Goal: Information Seeking & Learning: Learn about a topic

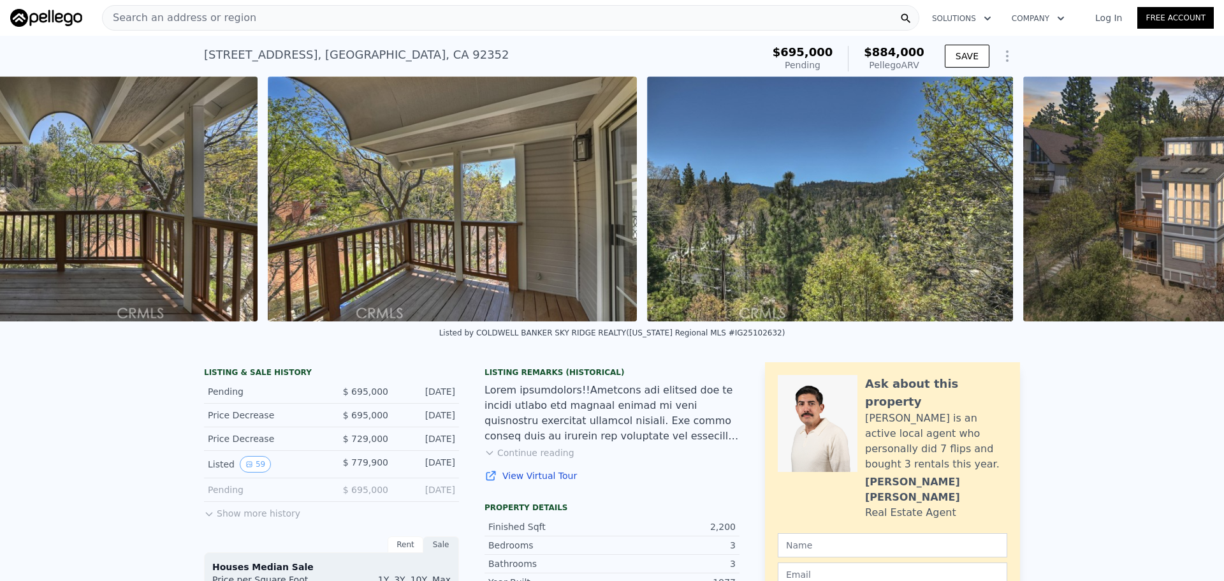
scroll to position [0, 21379]
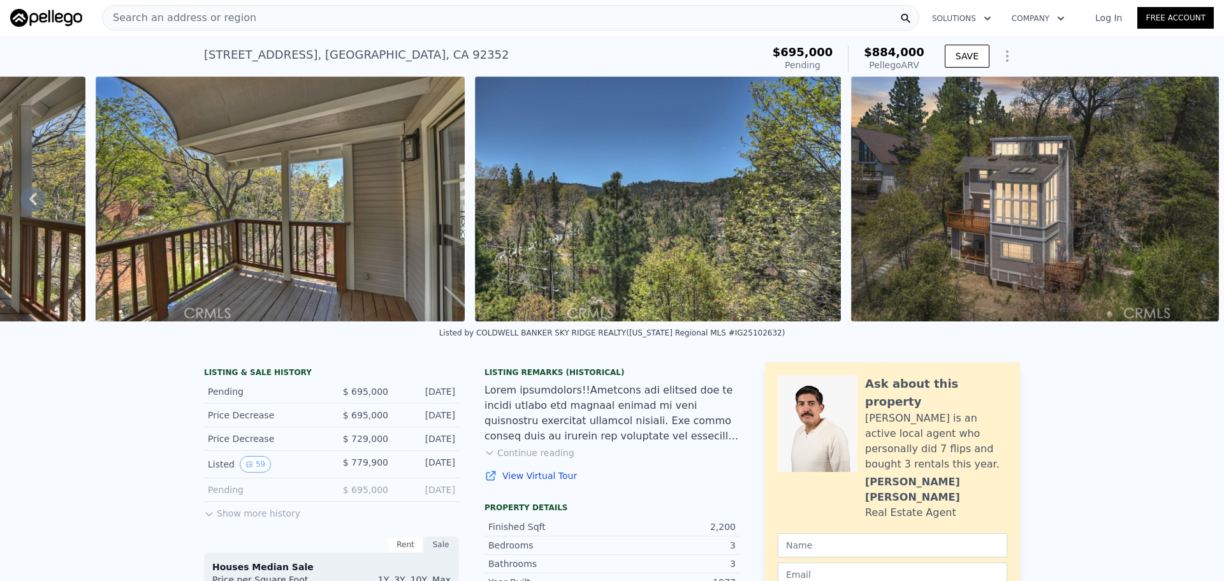
click at [1003, 256] on img at bounding box center [1035, 198] width 368 height 245
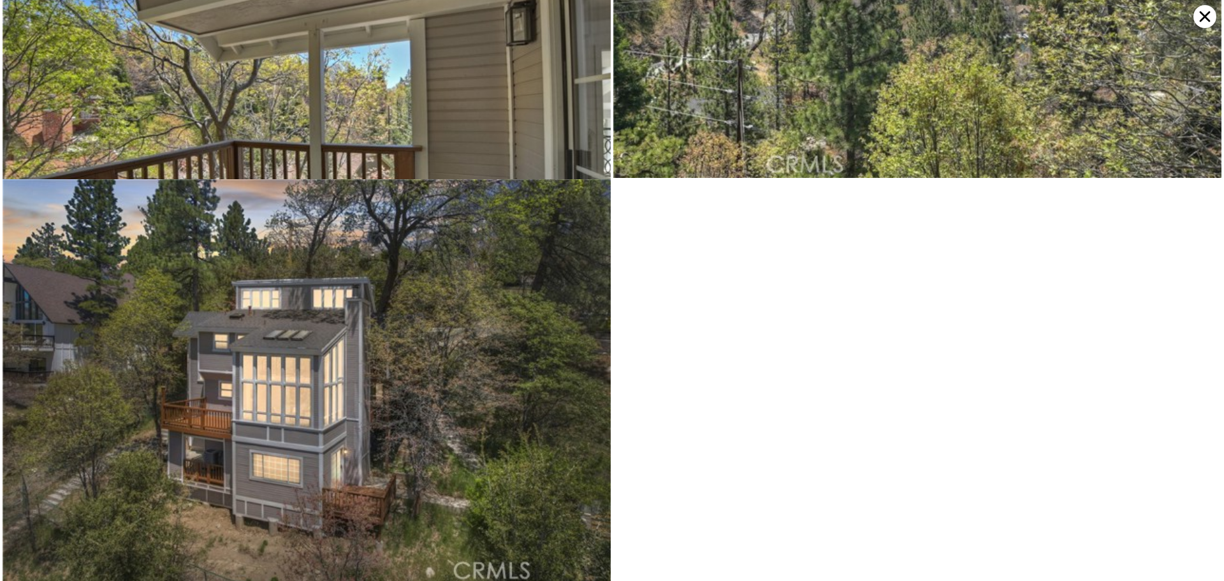
scroll to position [7893, 0]
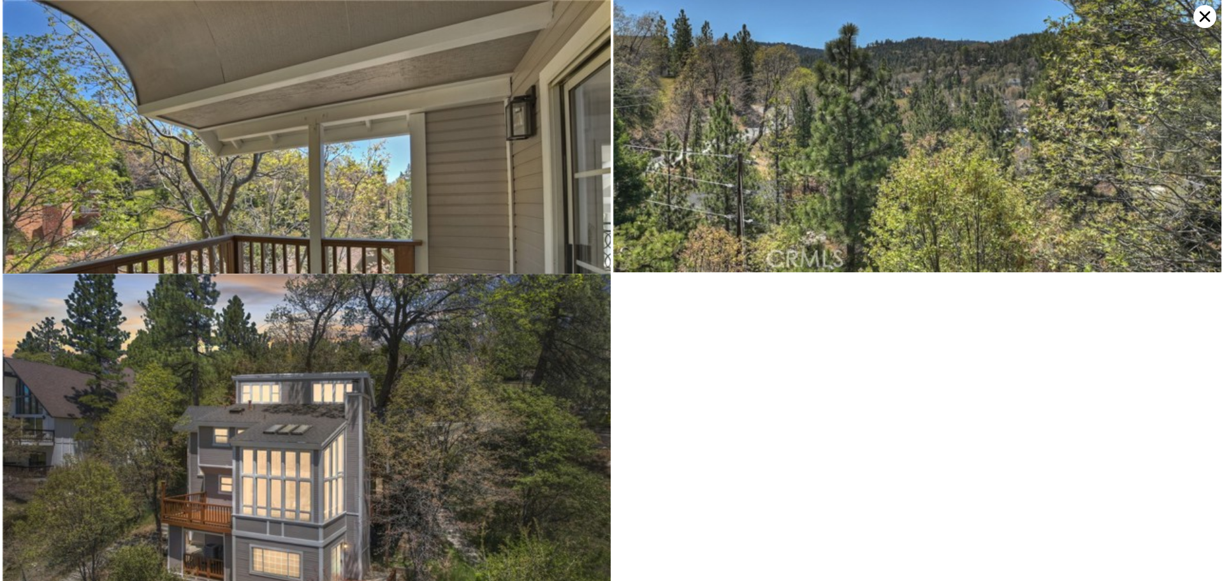
click at [1202, 14] on icon at bounding box center [1205, 16] width 11 height 11
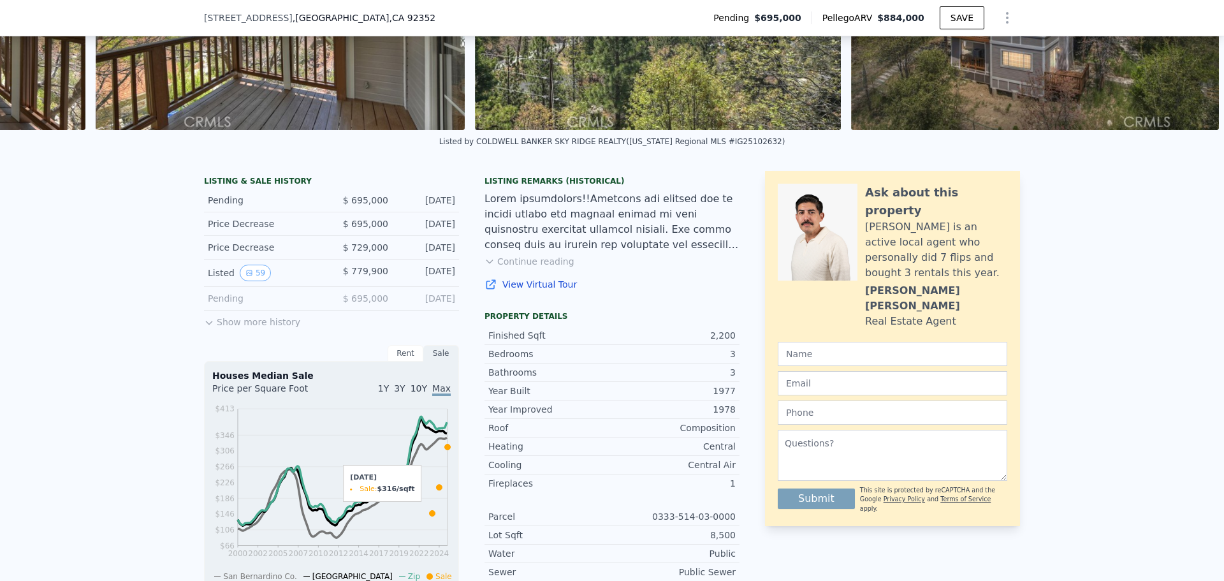
scroll to position [251, 0]
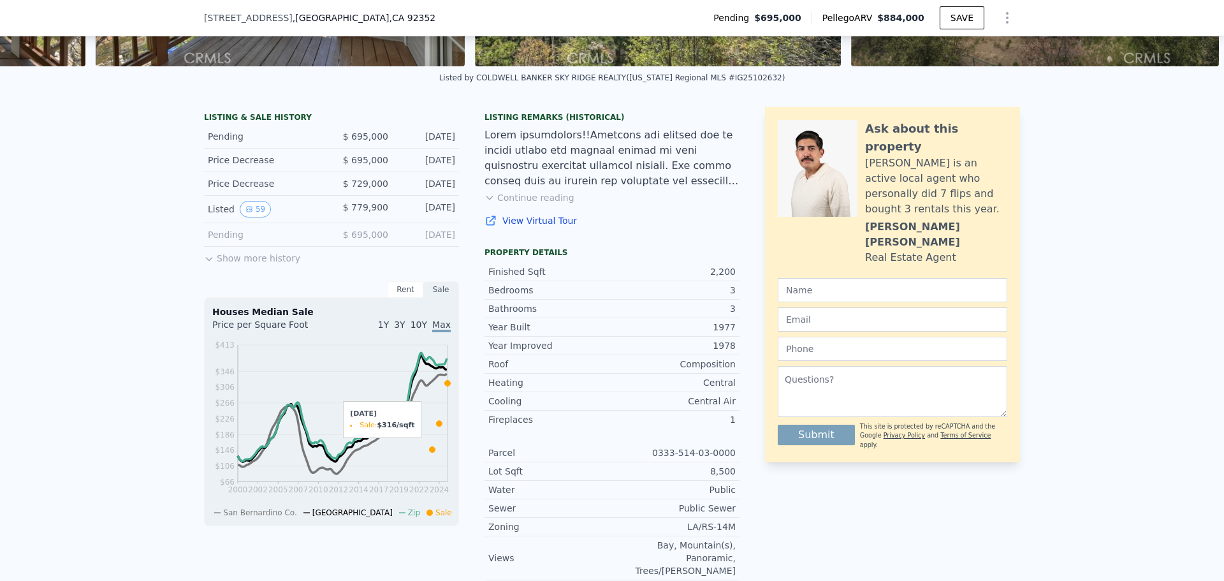
click at [245, 265] on button "Show more history" at bounding box center [252, 256] width 96 height 18
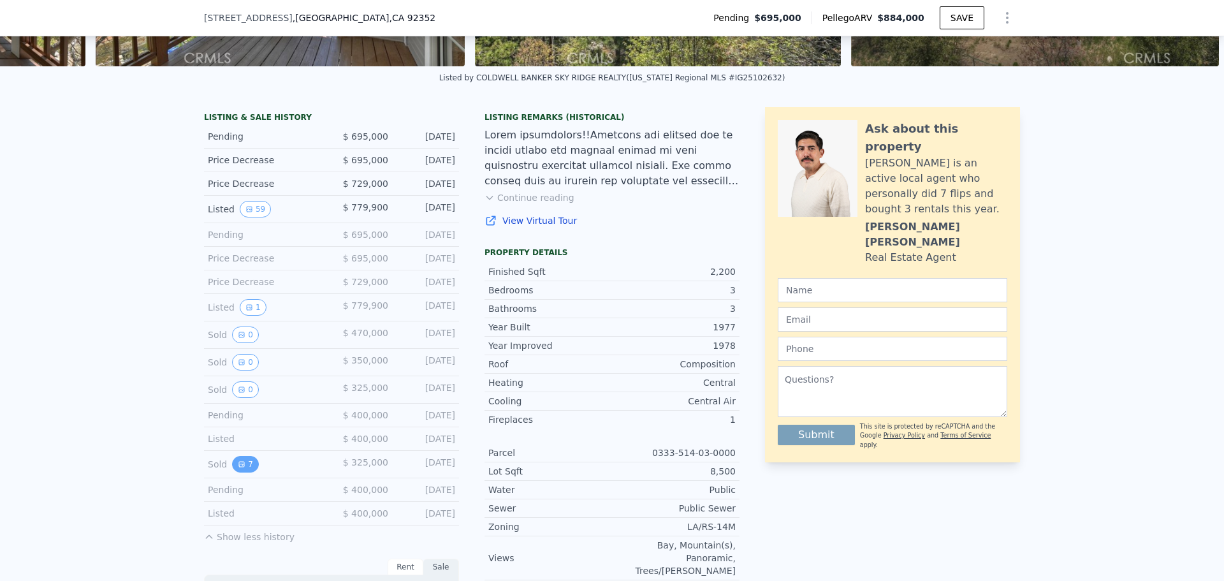
click at [241, 472] on button "7" at bounding box center [245, 464] width 27 height 17
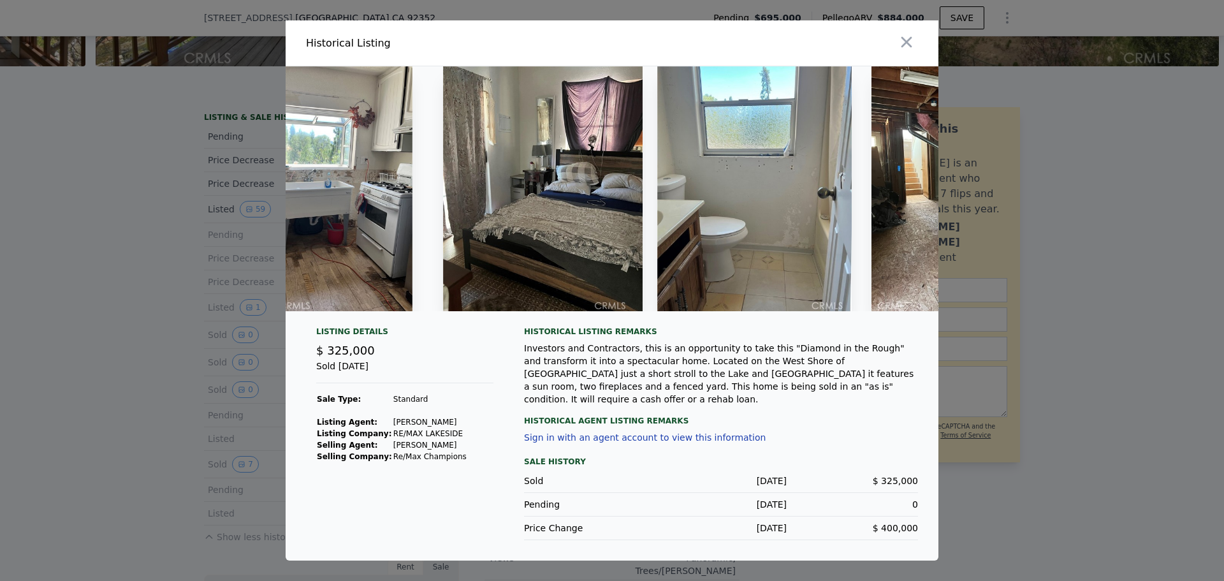
scroll to position [0, 885]
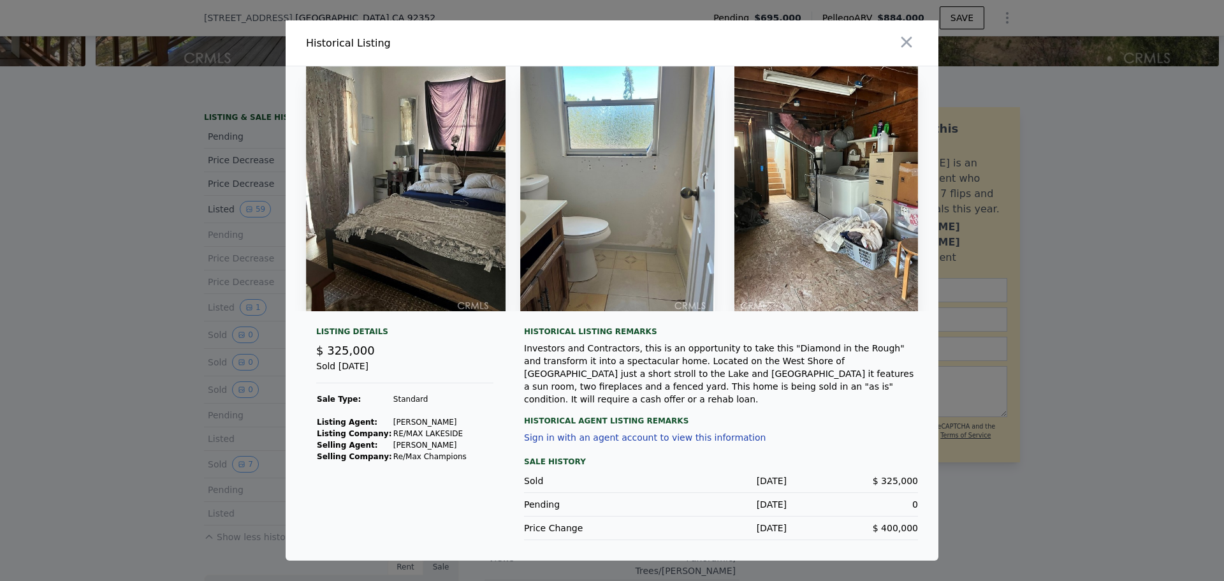
click at [878, 120] on img at bounding box center [826, 188] width 184 height 245
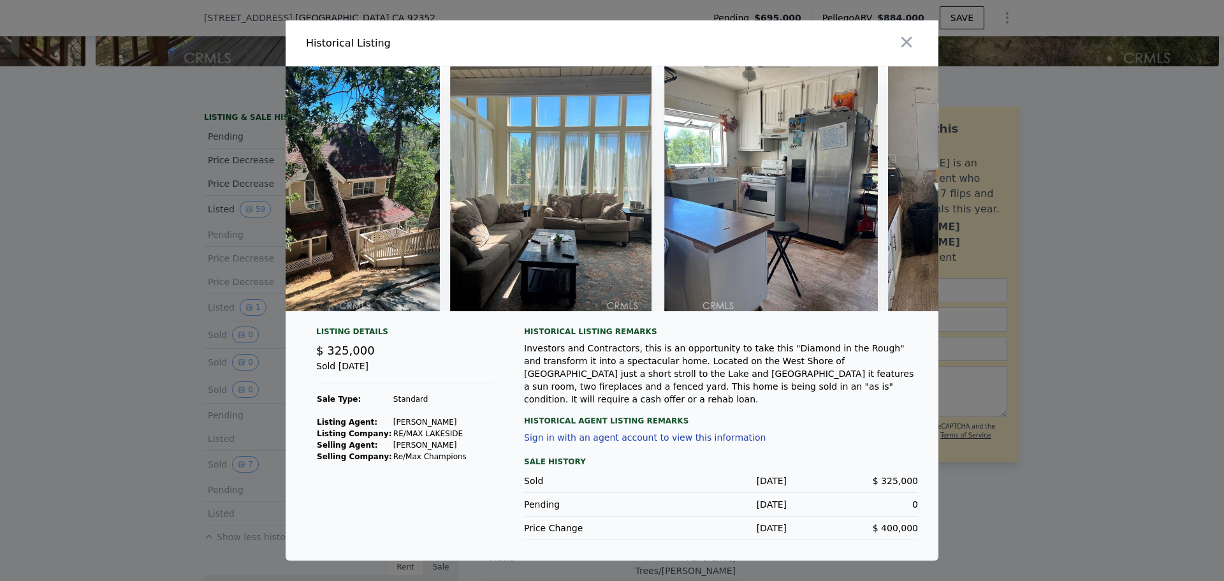
scroll to position [0, 0]
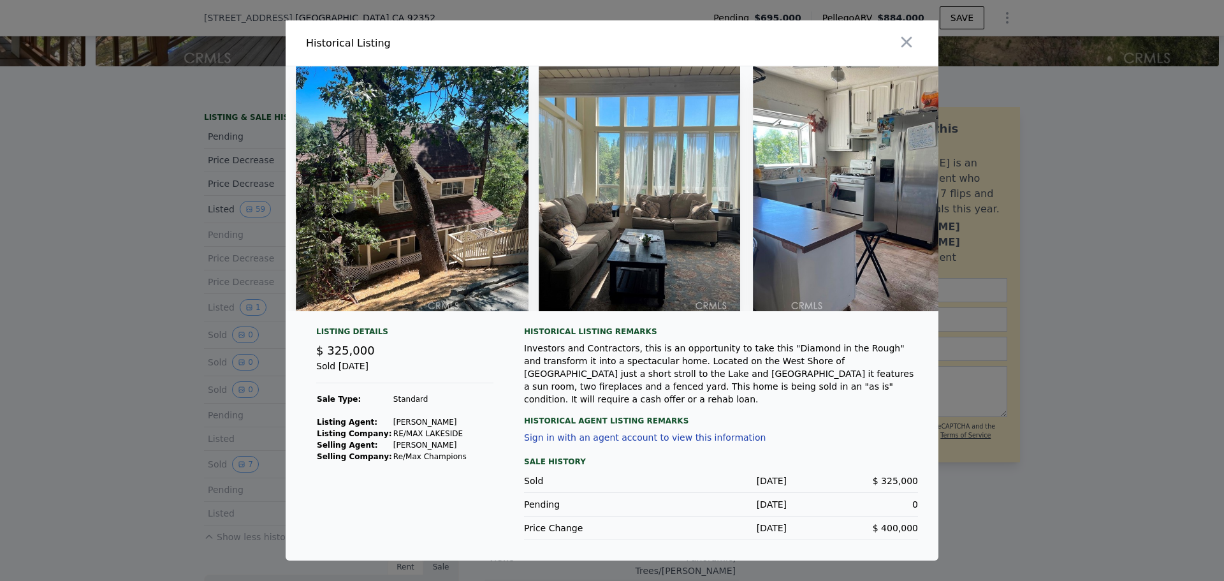
drag, startPoint x: 173, startPoint y: 336, endPoint x: 168, endPoint y: 331, distance: 6.8
click at [173, 335] on div at bounding box center [612, 290] width 1224 height 581
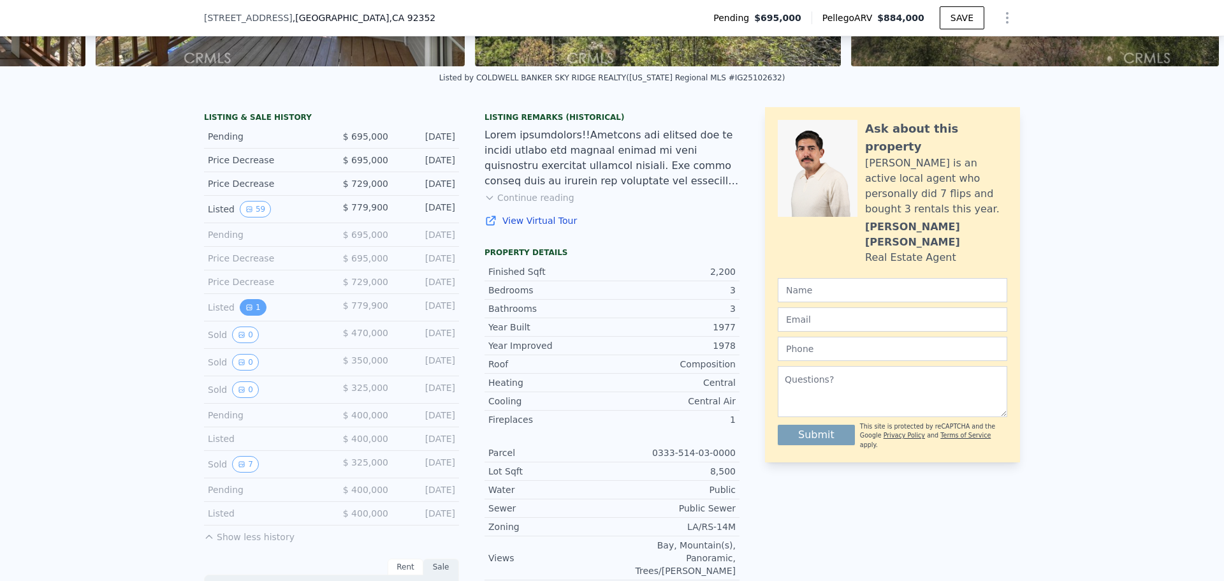
click at [245, 315] on button "1" at bounding box center [253, 307] width 27 height 17
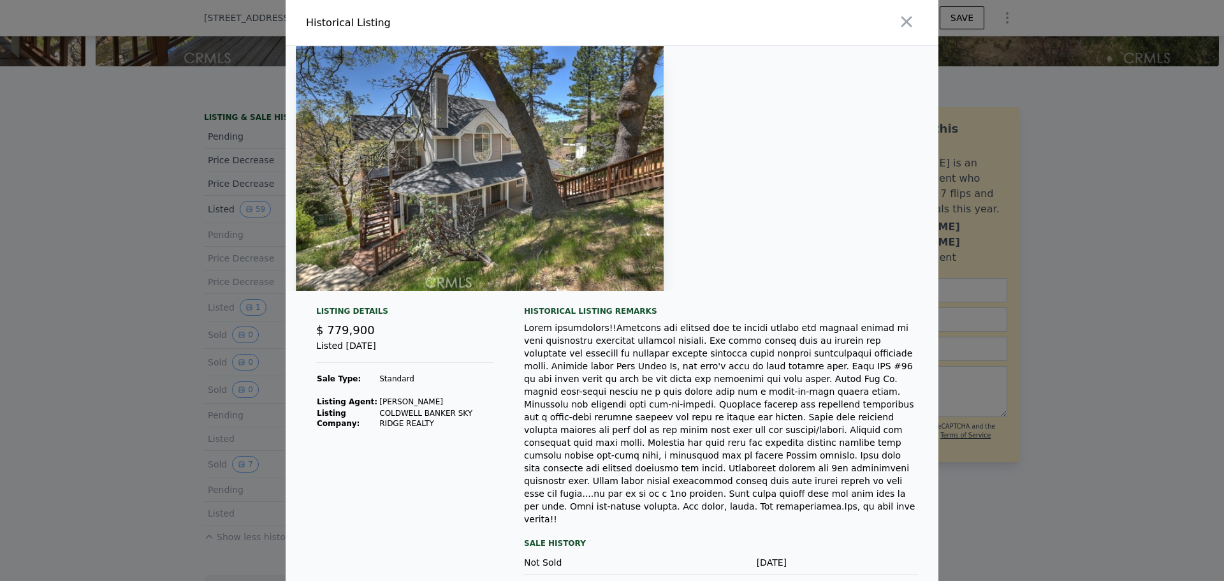
click at [986, 168] on div at bounding box center [612, 290] width 1224 height 581
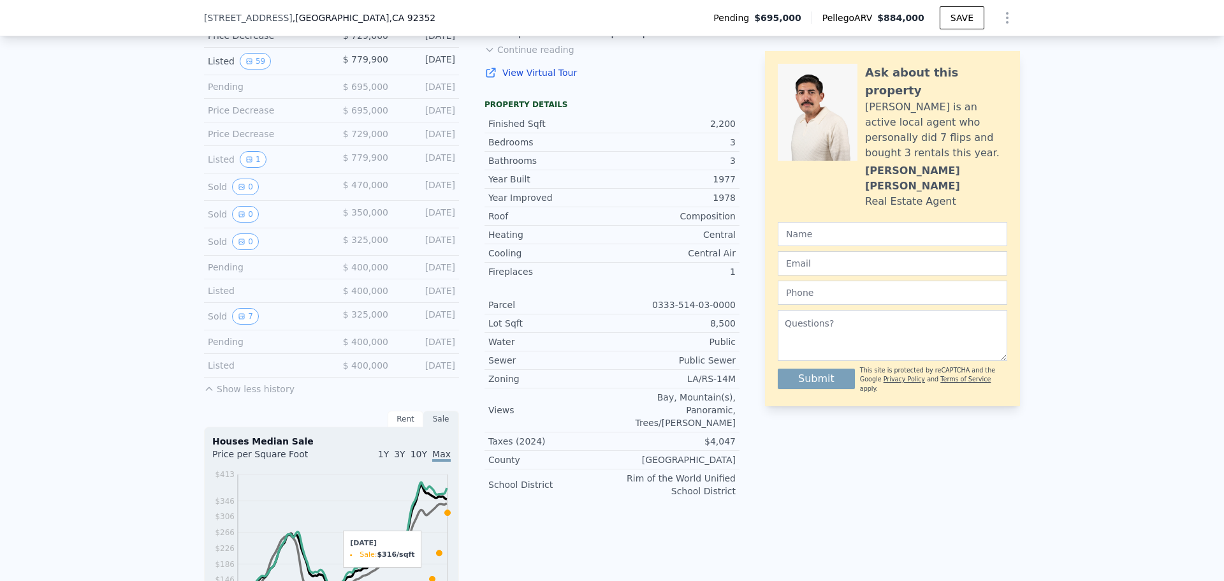
scroll to position [442, 0]
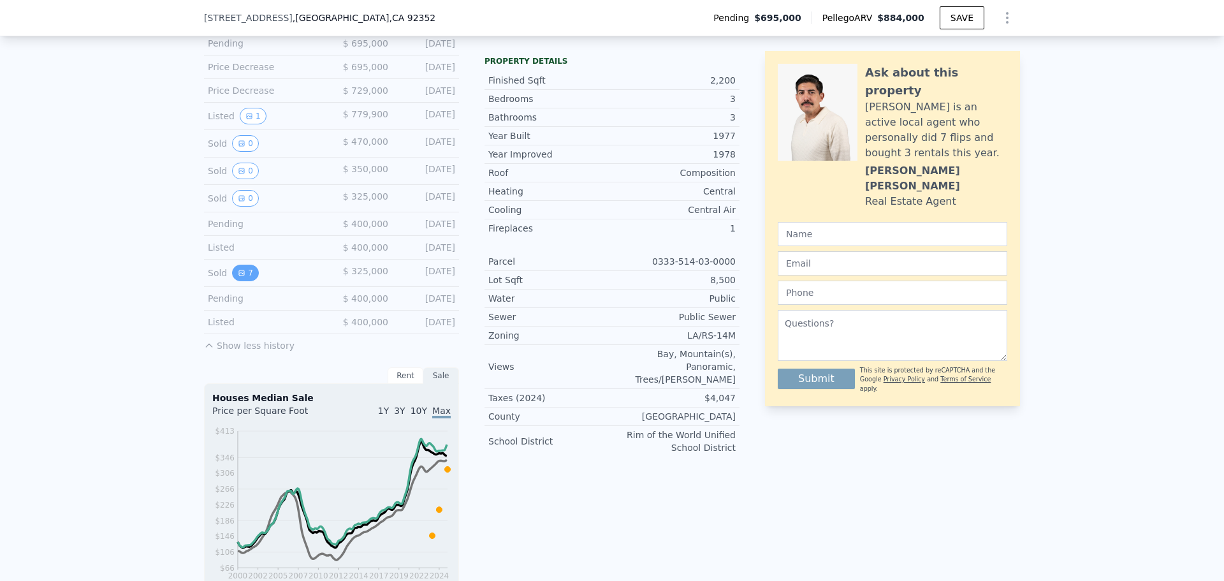
click at [232, 281] on button "7" at bounding box center [245, 273] width 27 height 17
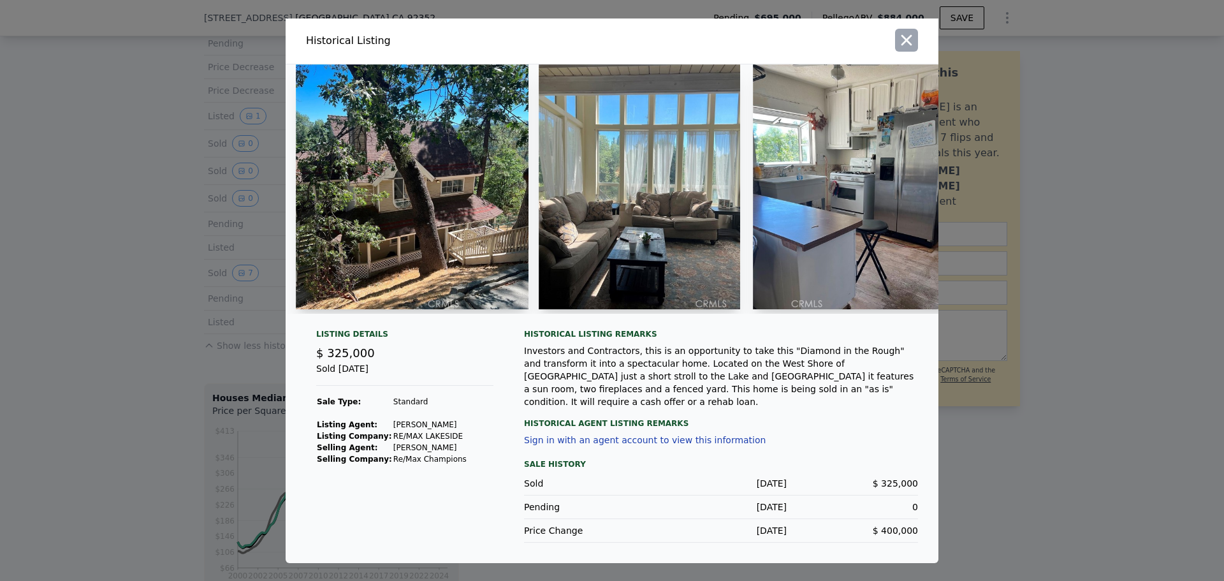
click at [905, 41] on icon "button" at bounding box center [907, 40] width 18 height 18
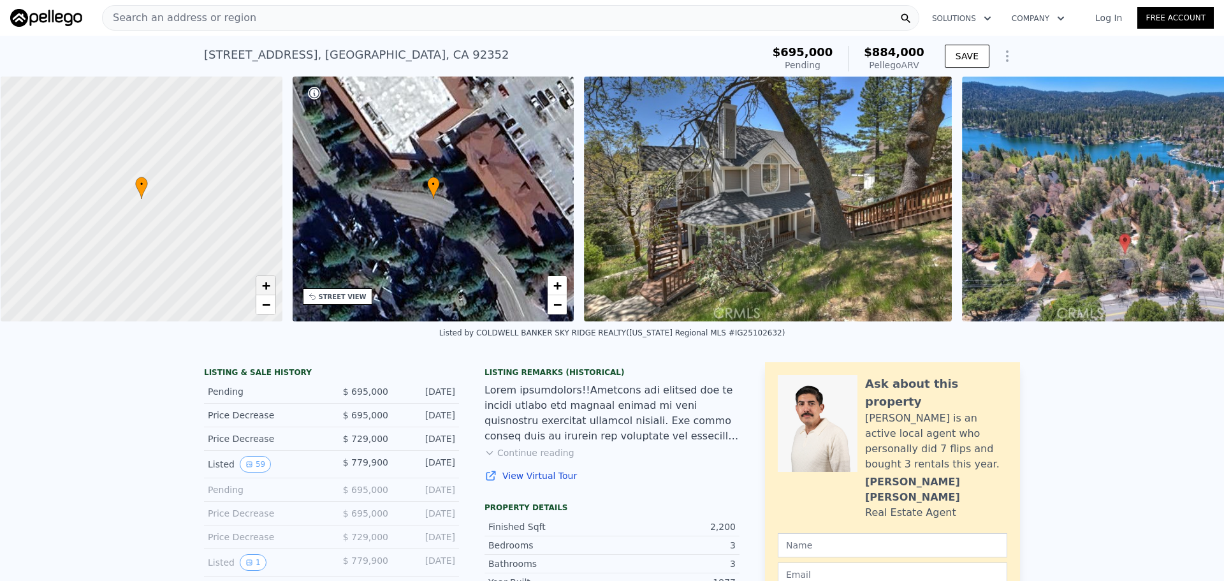
scroll to position [0, 5]
click at [777, 221] on img at bounding box center [767, 198] width 368 height 245
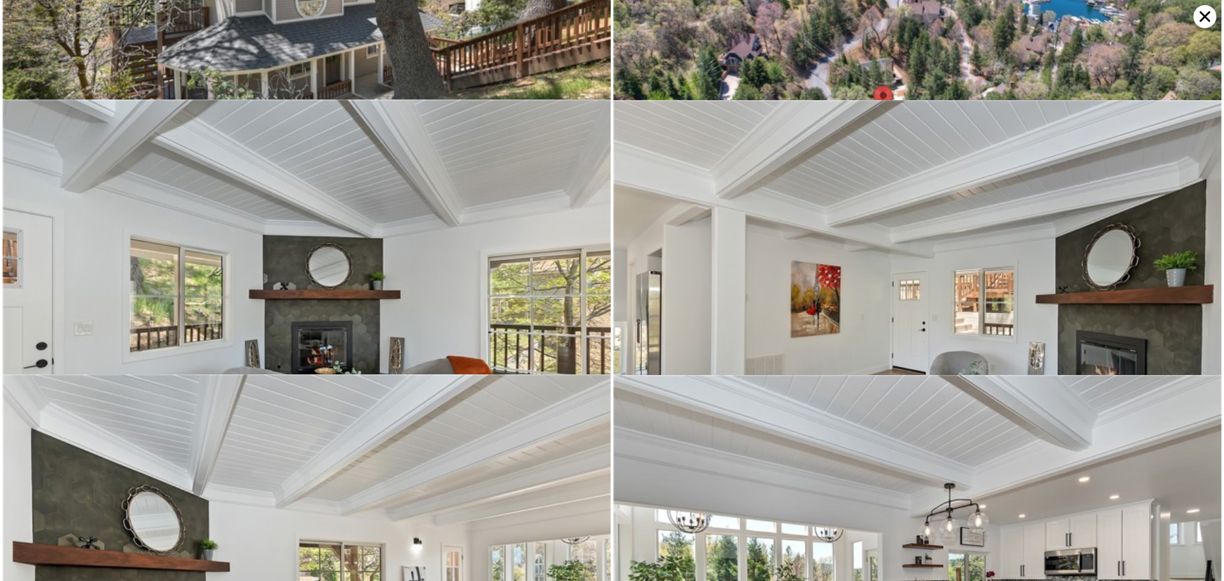
scroll to position [0, 0]
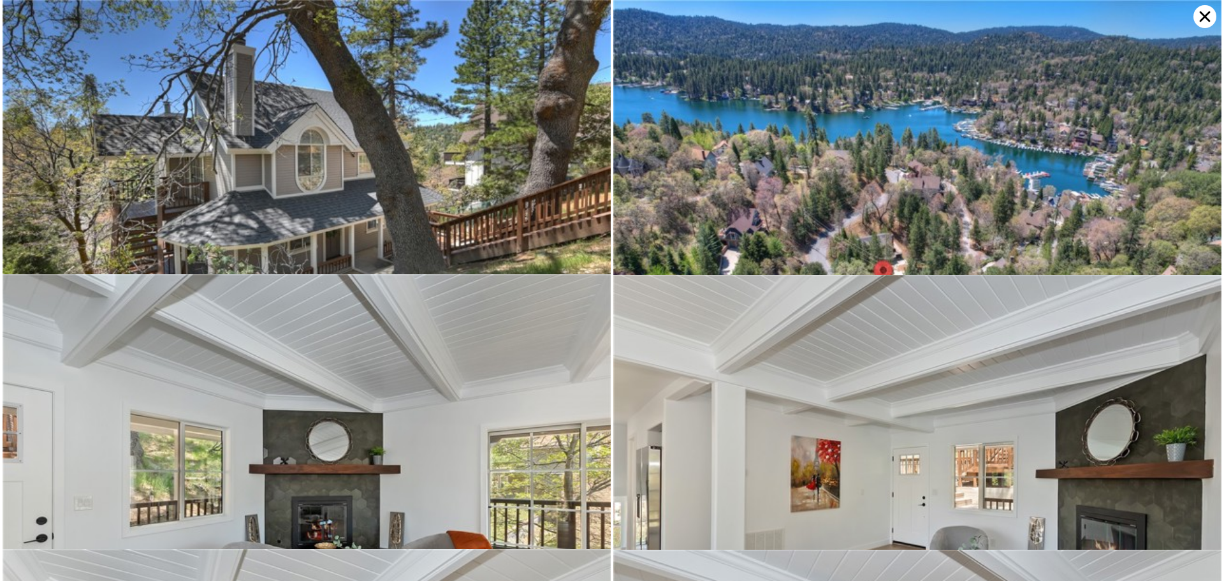
click at [284, 183] on img at bounding box center [307, 202] width 608 height 405
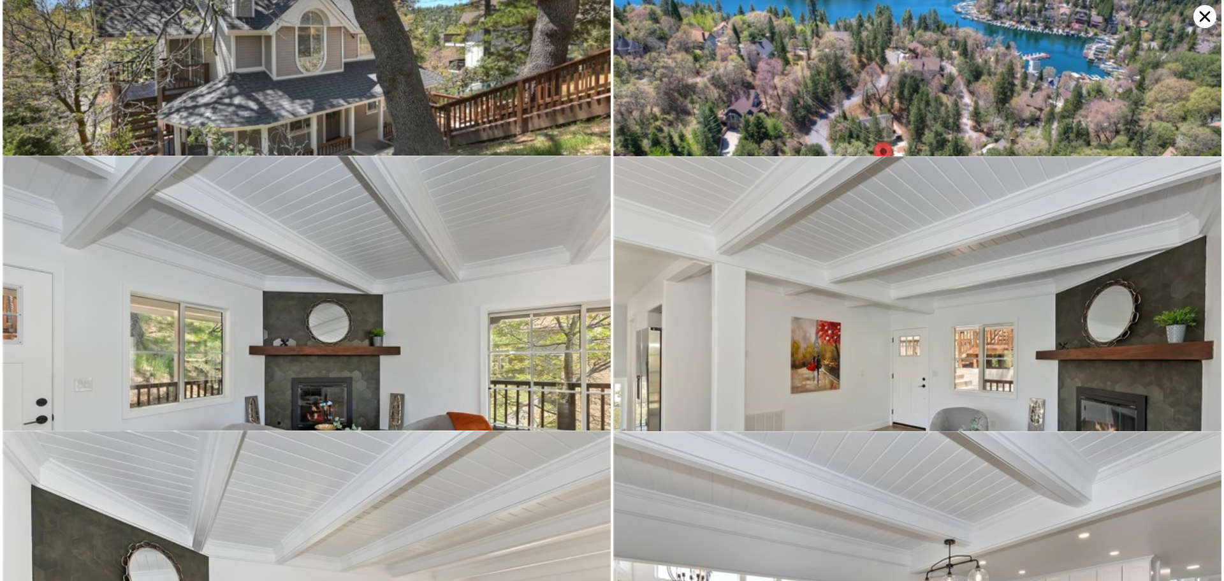
scroll to position [274, 0]
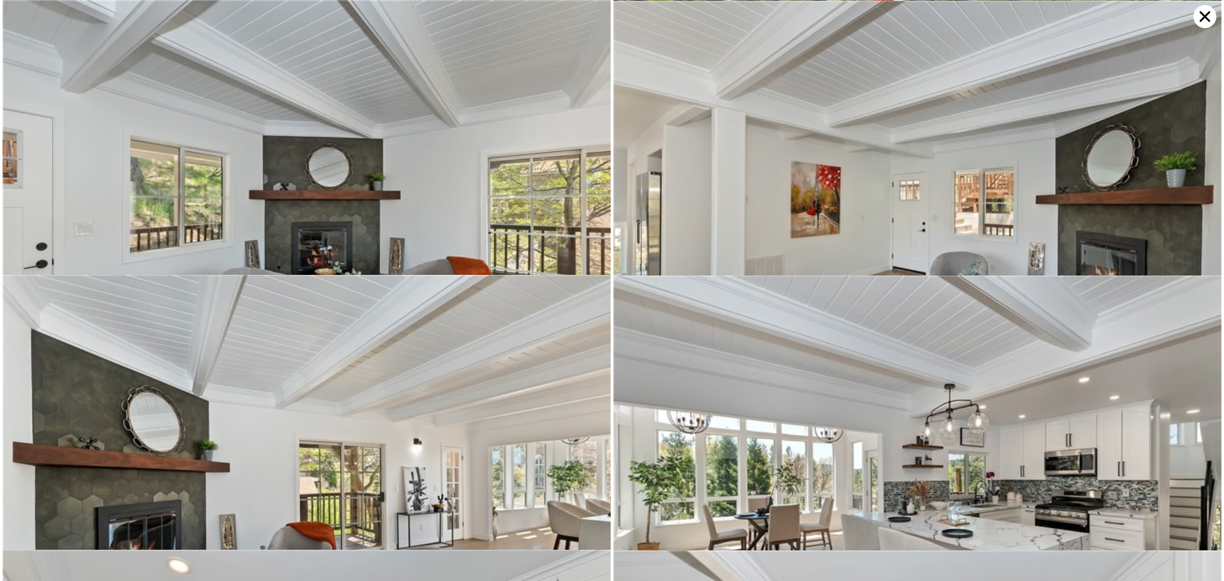
click at [1204, 13] on icon at bounding box center [1204, 16] width 23 height 23
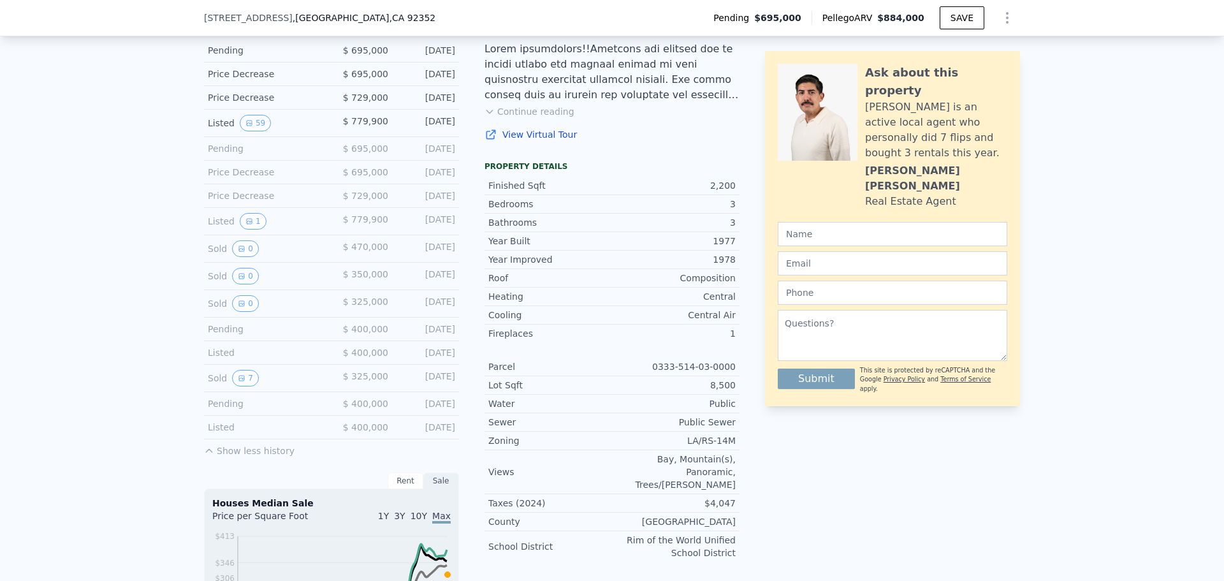
scroll to position [314, 0]
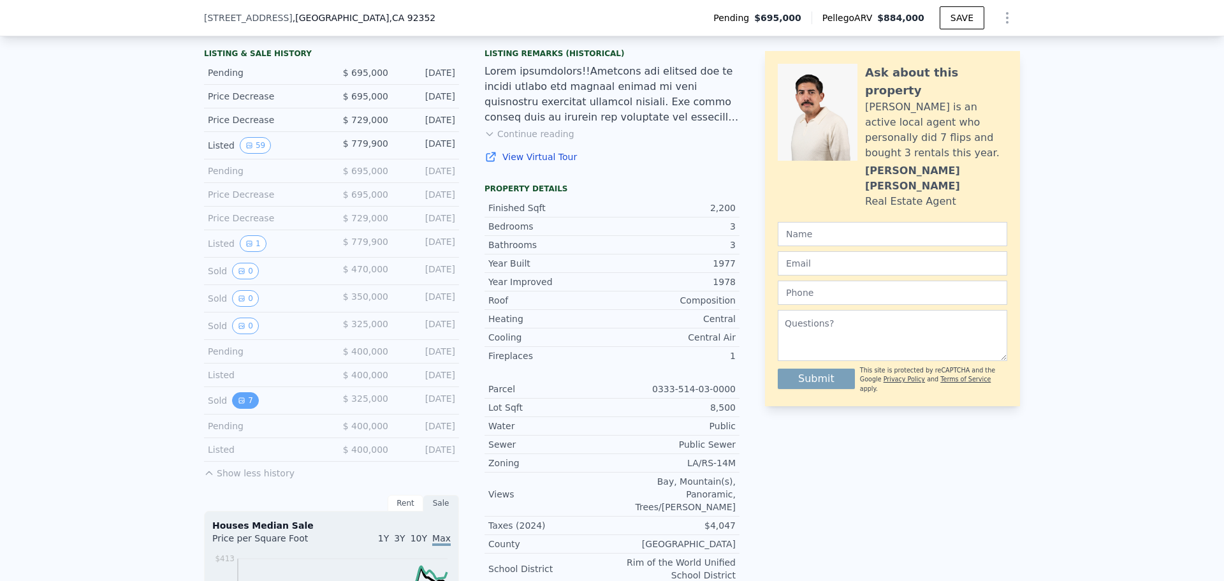
click at [241, 409] on button "7" at bounding box center [245, 400] width 27 height 17
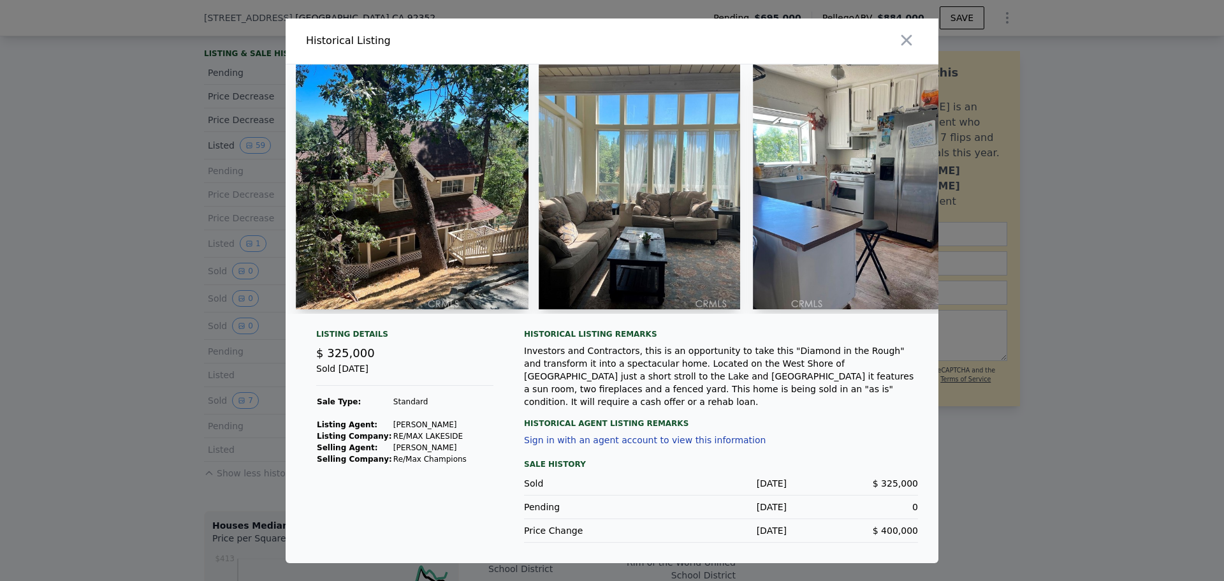
click at [130, 357] on div at bounding box center [612, 290] width 1224 height 581
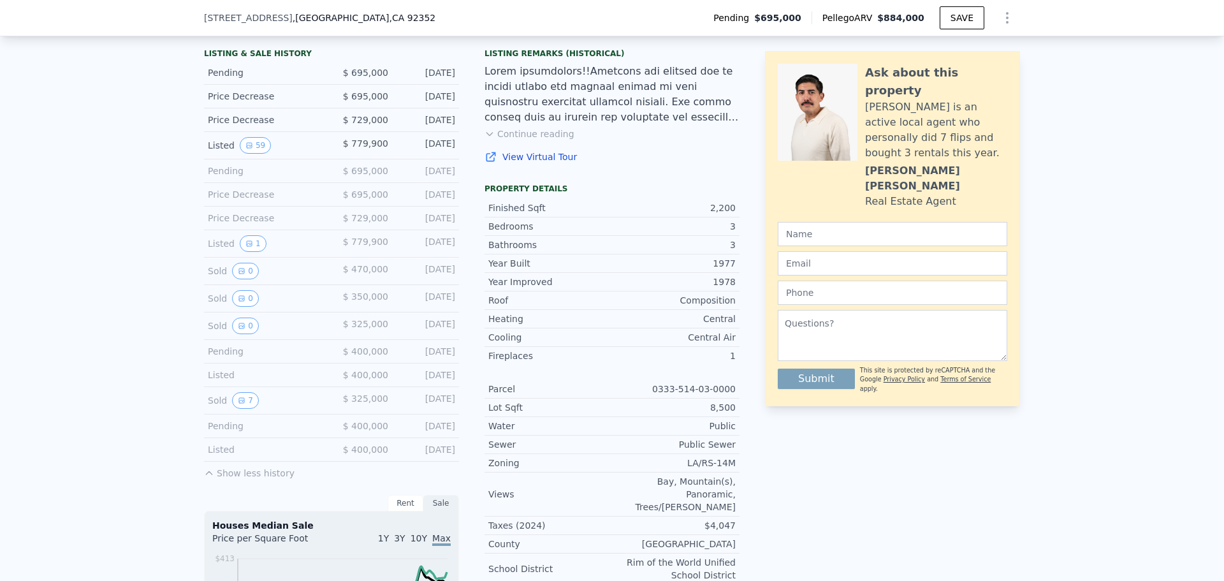
drag, startPoint x: 240, startPoint y: 414, endPoint x: 112, endPoint y: 293, distance: 176.3
click at [112, 293] on div "LISTING & SALE HISTORY Pending $ 695,000 [DATE] Price Decrease $ 695,000 [DATE]…" at bounding box center [612, 420] width 1224 height 775
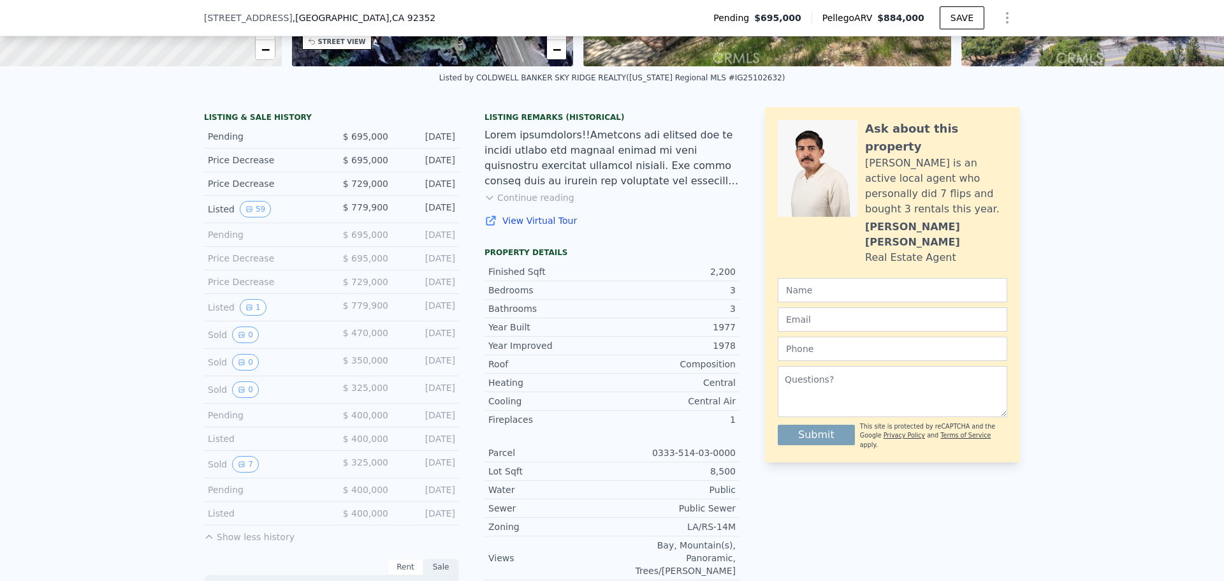
click at [102, 163] on div "LISTING & SALE HISTORY Pending $ 695,000 [DATE] Price Decrease $ 695,000 [DATE]…" at bounding box center [612, 484] width 1224 height 775
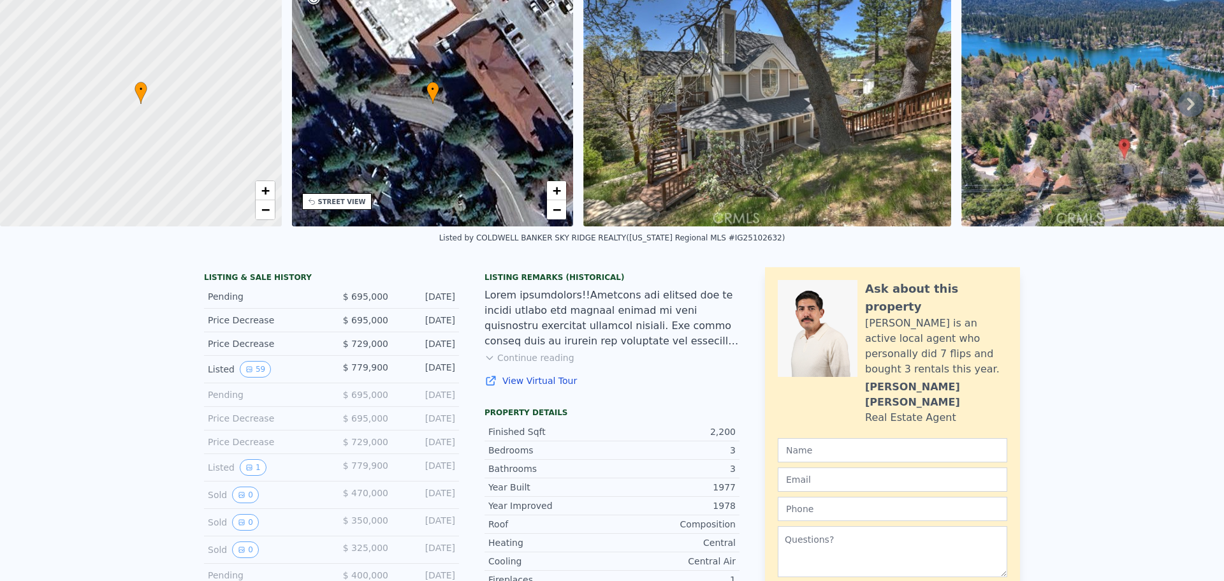
scroll to position [0, 0]
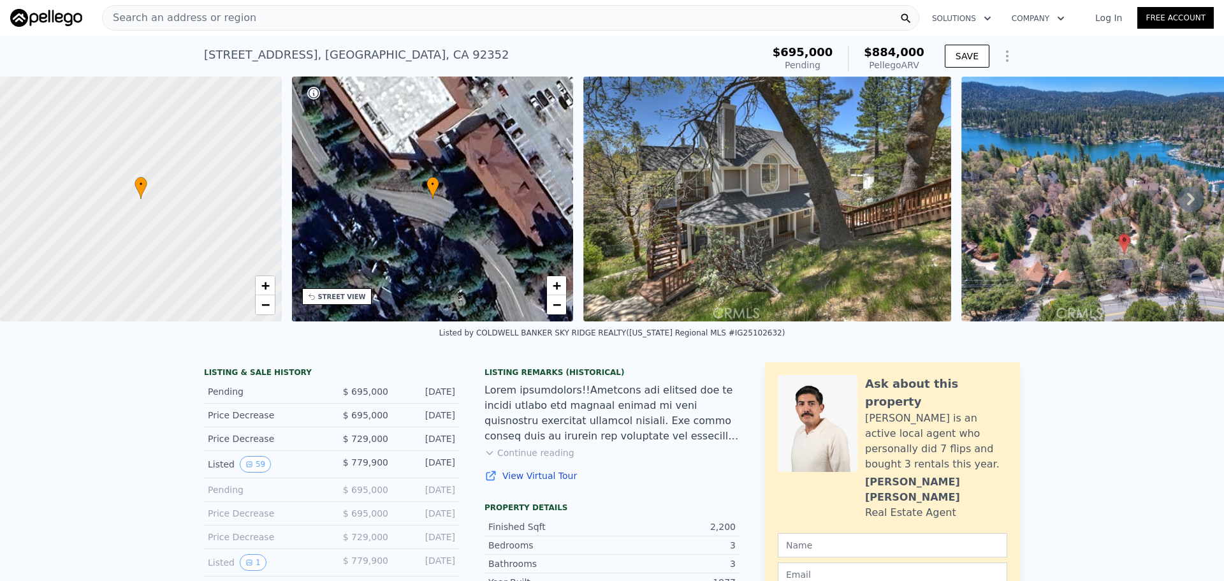
click at [420, 16] on div "Search an address or region" at bounding box center [510, 17] width 817 height 25
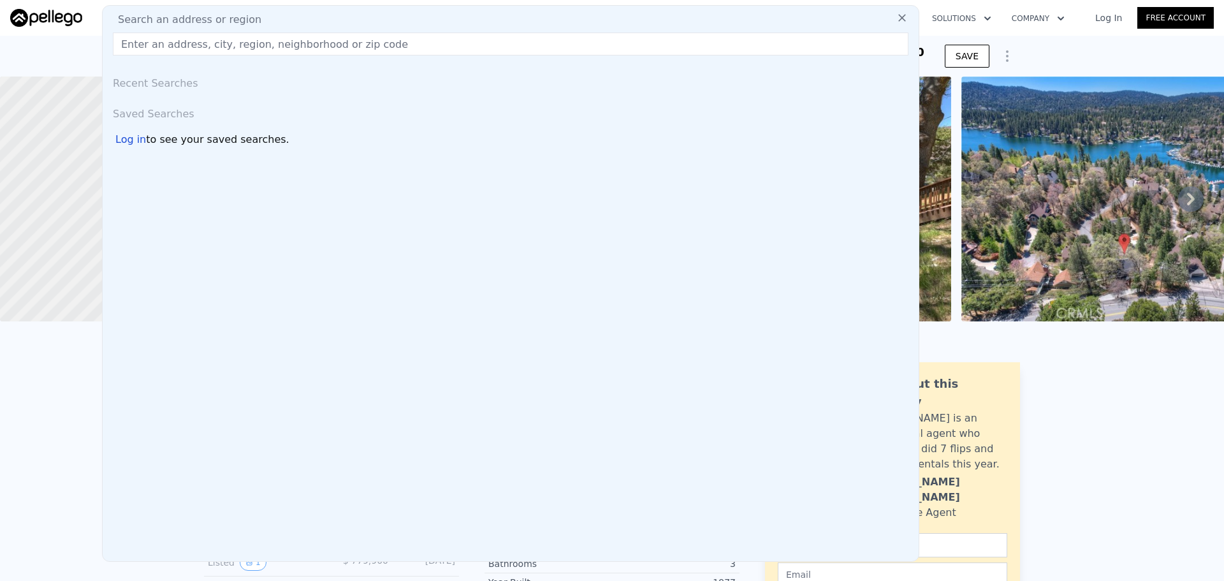
click at [420, 16] on div "Search an address or region" at bounding box center [511, 19] width 806 height 15
click at [298, 47] on input "text" at bounding box center [511, 44] width 796 height 23
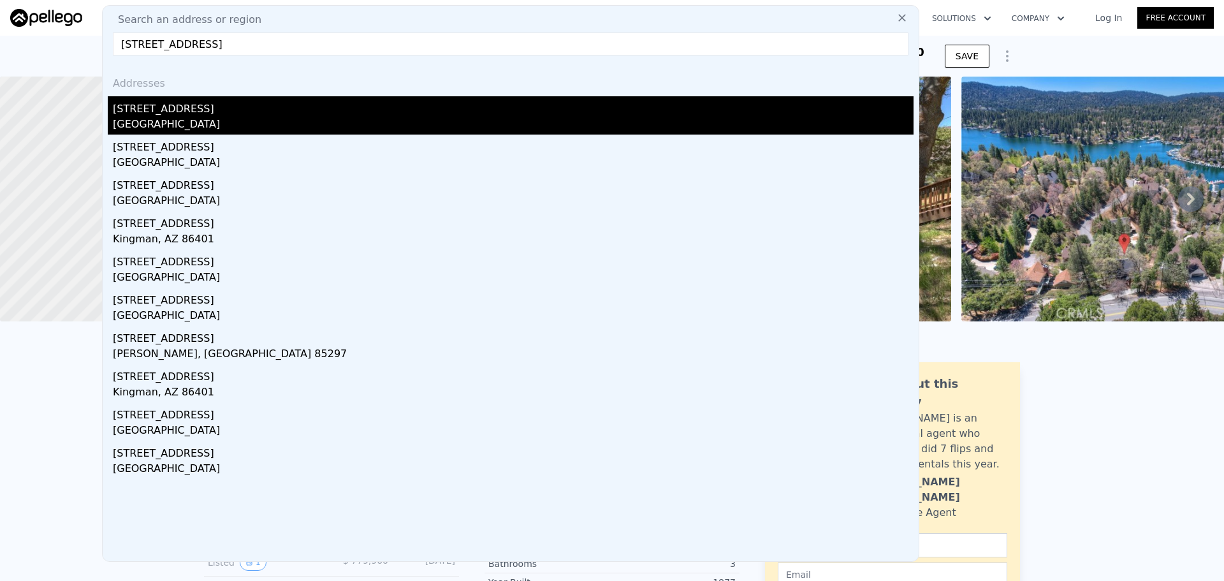
type input "[STREET_ADDRESS]"
click at [334, 111] on div "[STREET_ADDRESS]" at bounding box center [513, 106] width 801 height 20
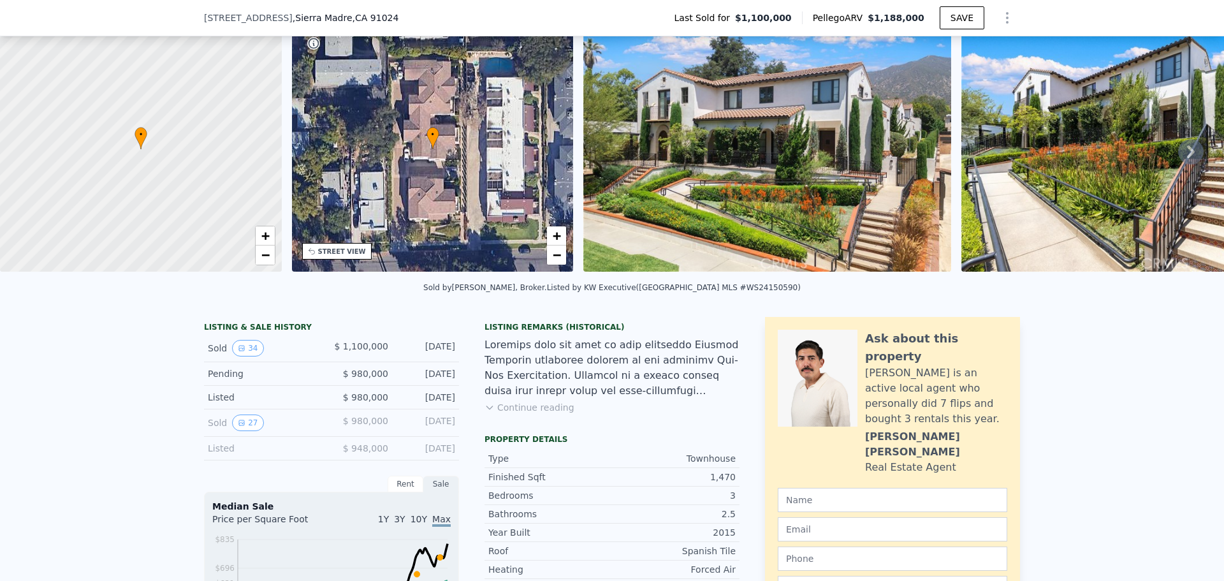
scroll to position [187, 0]
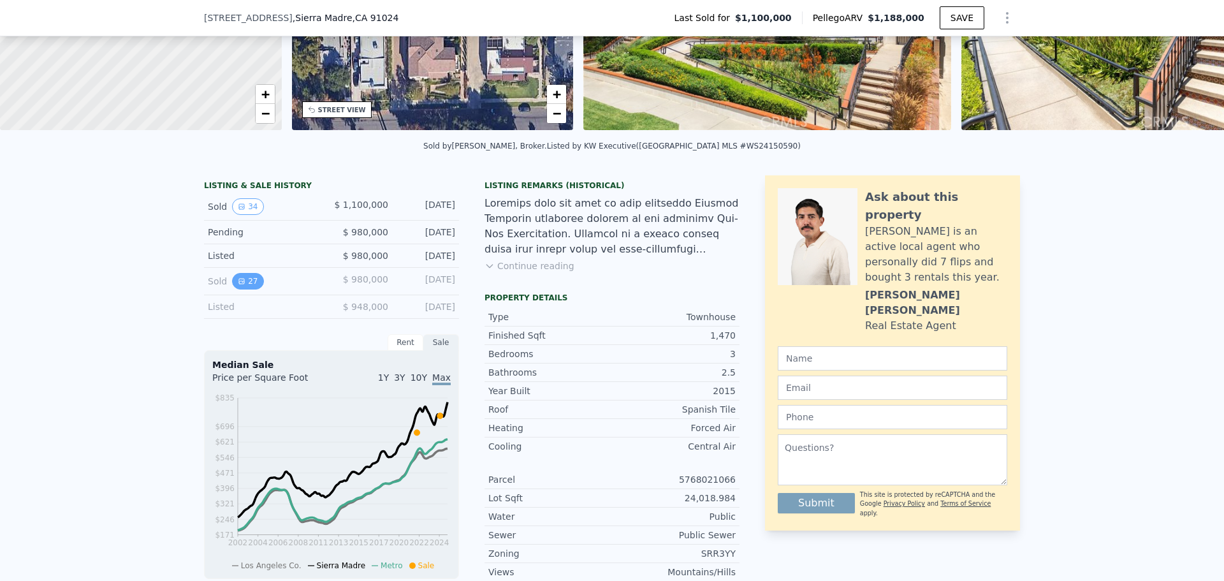
click at [232, 286] on button "27" at bounding box center [247, 281] width 31 height 17
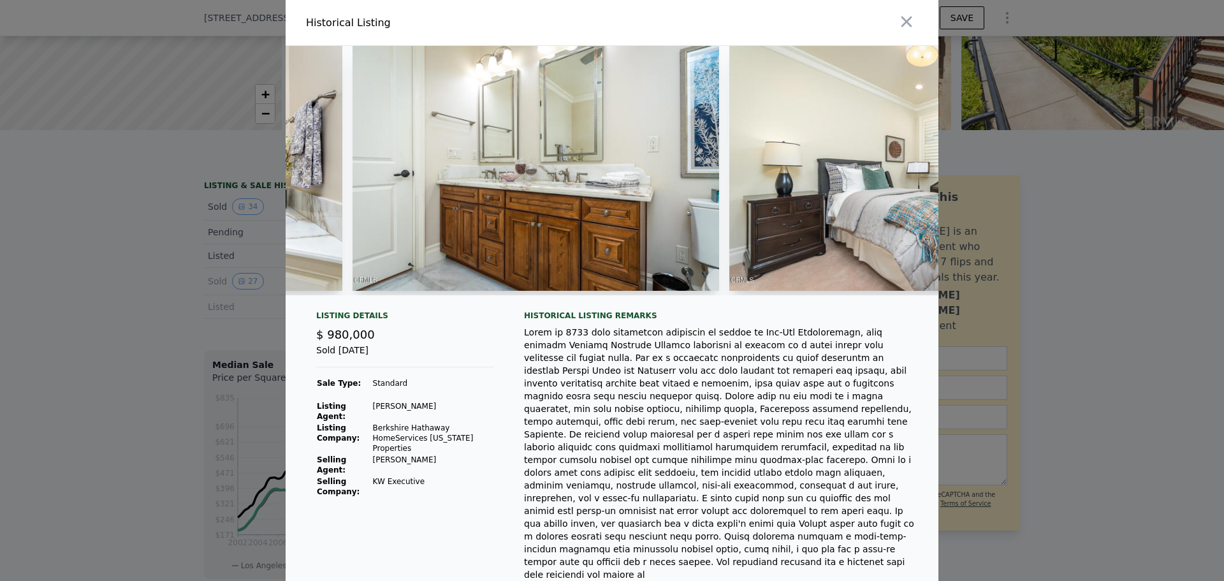
scroll to position [0, 6463]
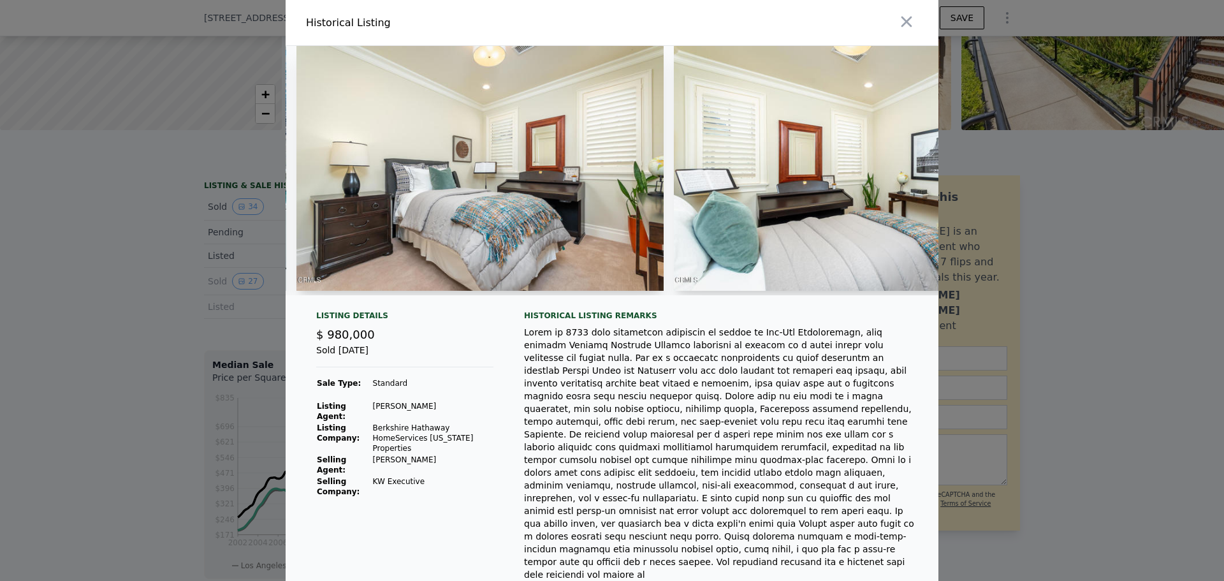
drag, startPoint x: 943, startPoint y: 237, endPoint x: 936, endPoint y: 235, distance: 6.9
click at [942, 237] on div at bounding box center [612, 290] width 1224 height 581
click at [937, 235] on div "[PERSON_NAME] is an active local agent who personally did 7 flips and bought 3 …" at bounding box center [936, 254] width 142 height 61
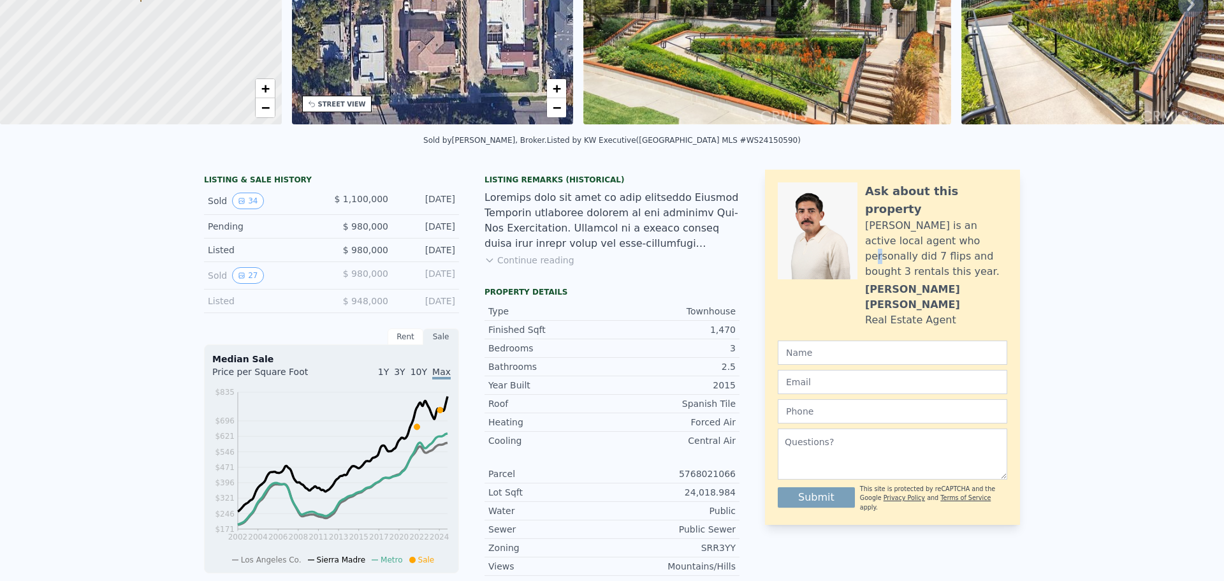
scroll to position [0, 0]
